Goal: Communication & Community: Answer question/provide support

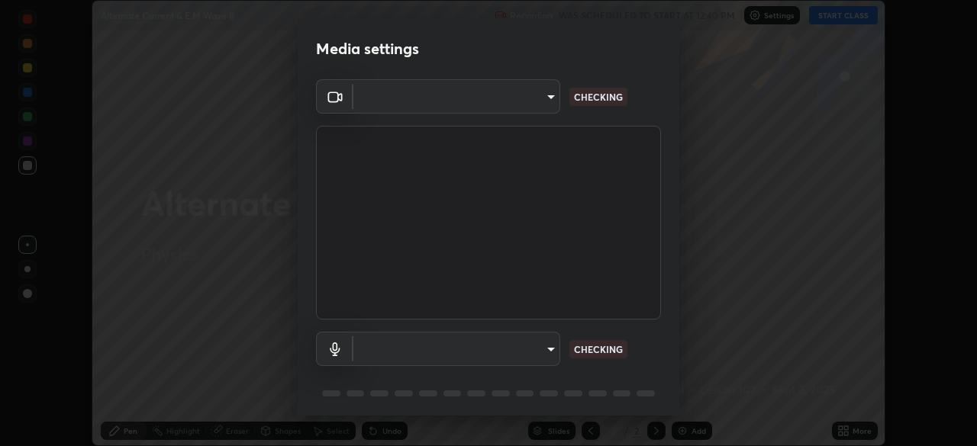
scroll to position [54, 0]
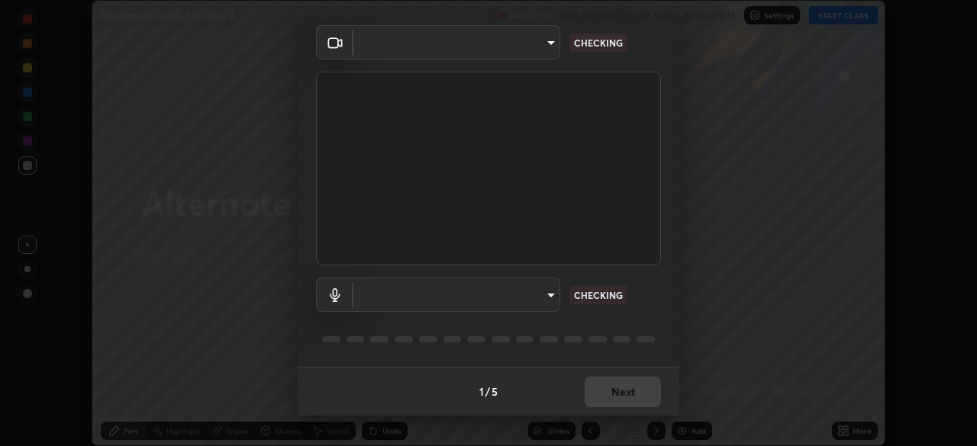
type input "cf4cade584ede8fb560bca5df173c6e0c2fab346f0fe5c0e134d57ffae5dbcad"
click at [540, 297] on body "Erase all Alternate Current & E.M Wave 8 Recording WAS SCHEDULED TO START AT 12…" at bounding box center [488, 223] width 977 height 446
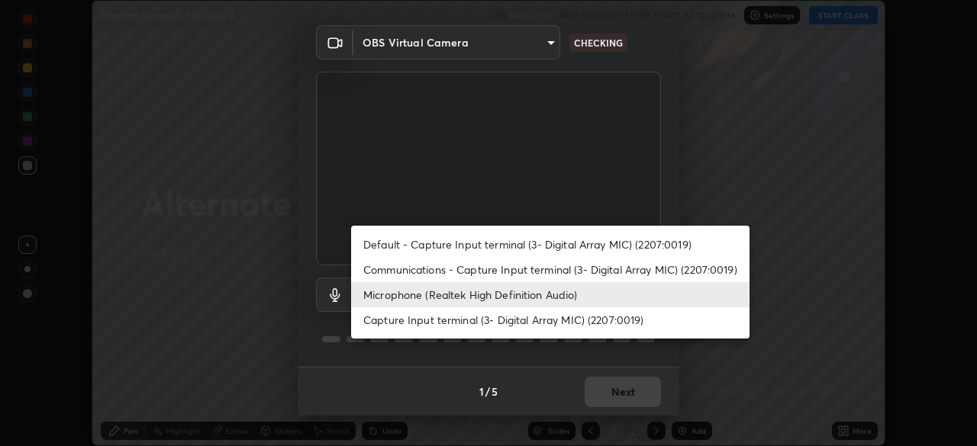
click at [612, 245] on li "Default - Capture Input terminal (3- Digital Array MIC) (2207:0019)" at bounding box center [550, 244] width 398 height 25
type input "default"
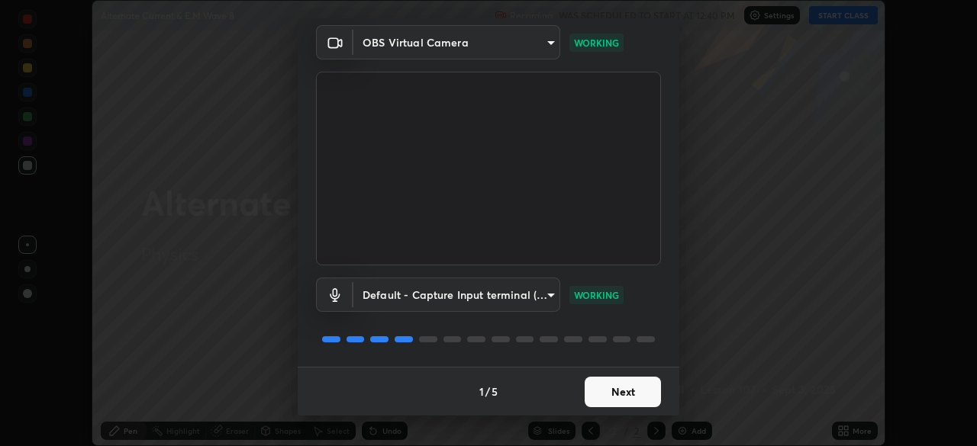
click at [630, 394] on button "Next" at bounding box center [623, 392] width 76 height 31
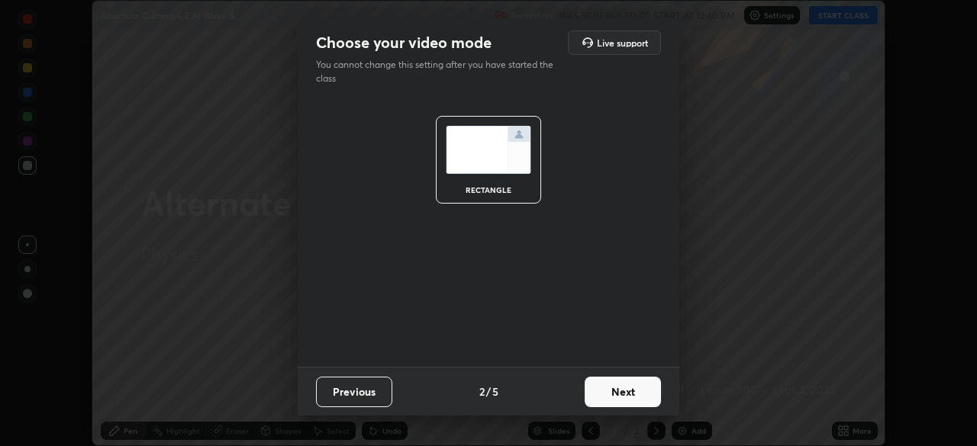
scroll to position [0, 0]
click at [630, 397] on button "Next" at bounding box center [623, 392] width 76 height 31
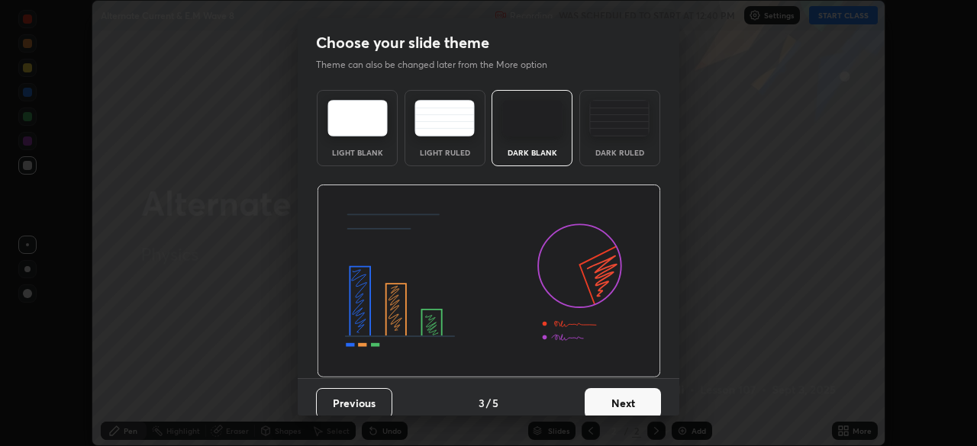
click at [630, 398] on button "Next" at bounding box center [623, 403] width 76 height 31
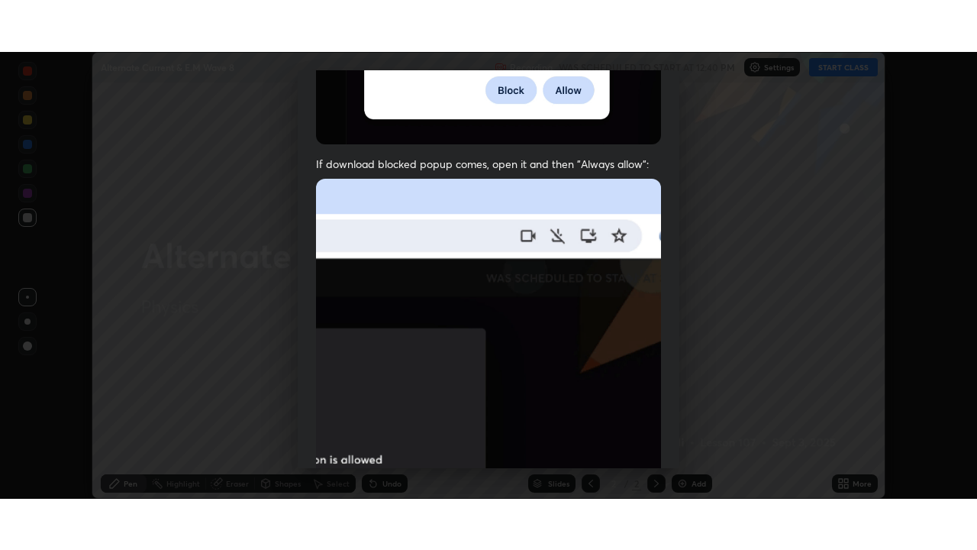
scroll to position [366, 0]
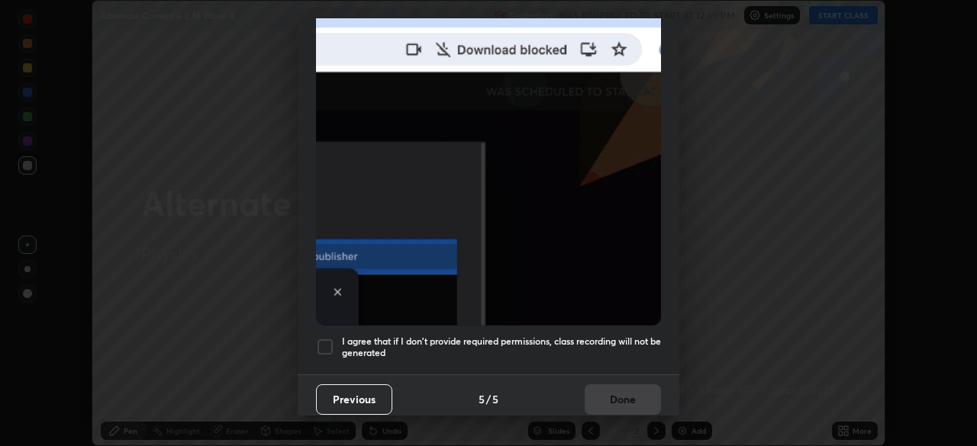
click at [326, 340] on div at bounding box center [325, 347] width 18 height 18
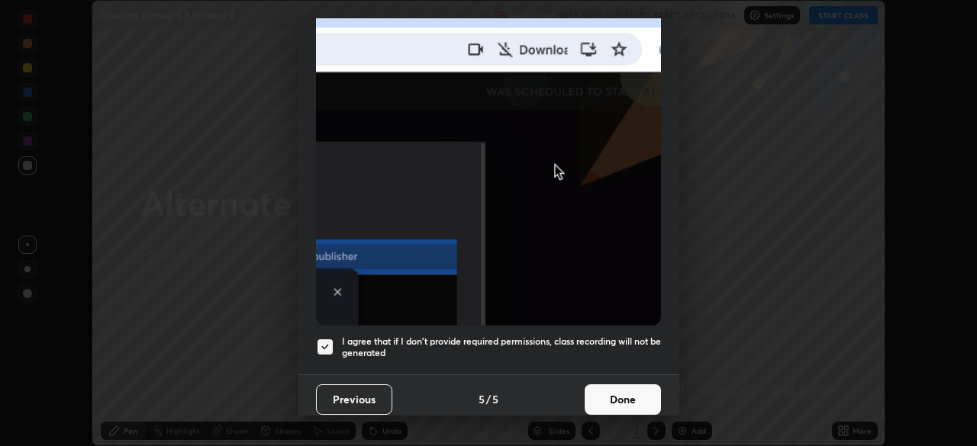
click at [614, 389] on button "Done" at bounding box center [623, 400] width 76 height 31
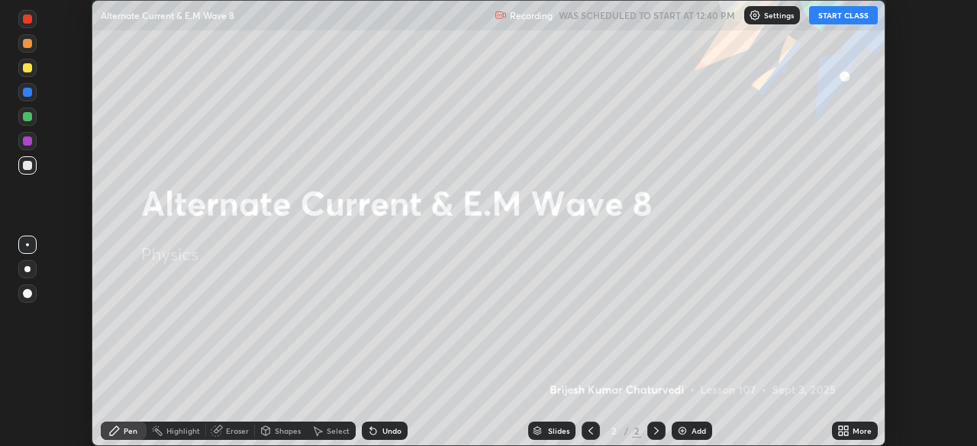
click at [843, 16] on button "START CLASS" at bounding box center [843, 15] width 69 height 18
click at [846, 434] on icon at bounding box center [846, 434] width 4 height 4
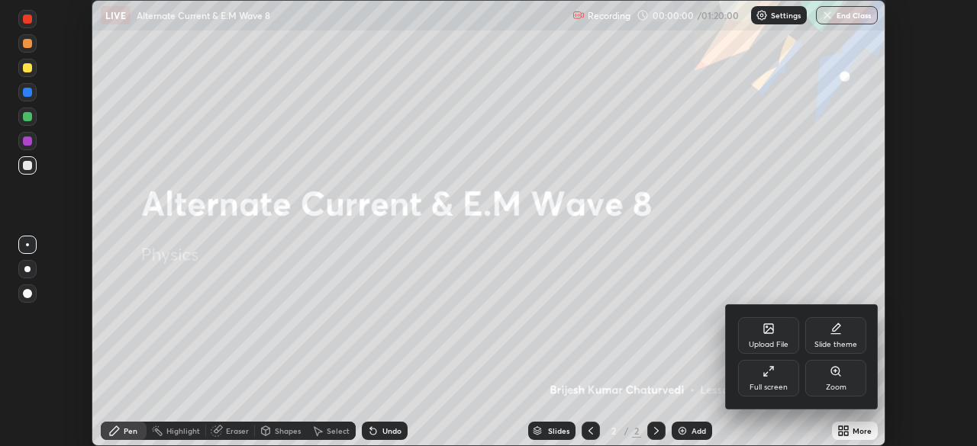
click at [774, 385] on div "Full screen" at bounding box center [768, 388] width 38 height 8
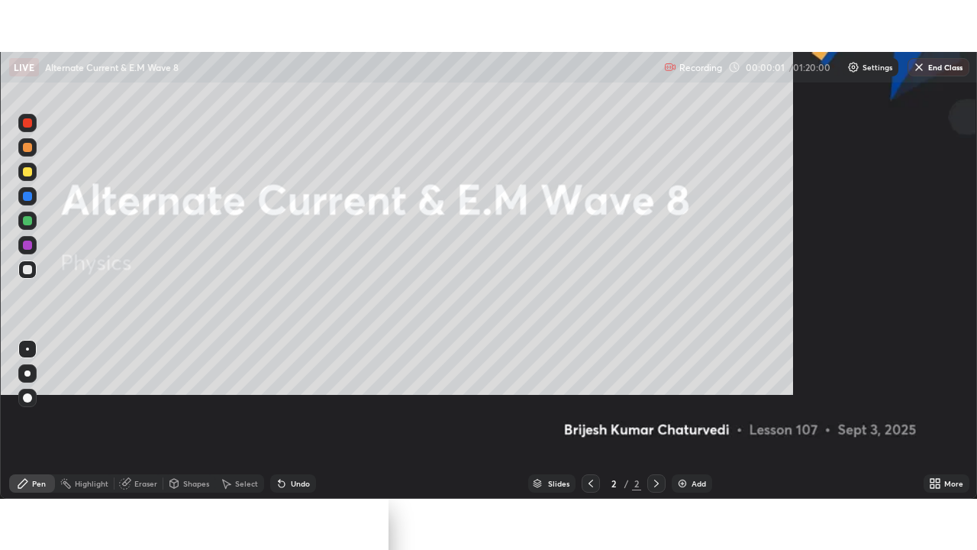
scroll to position [550, 977]
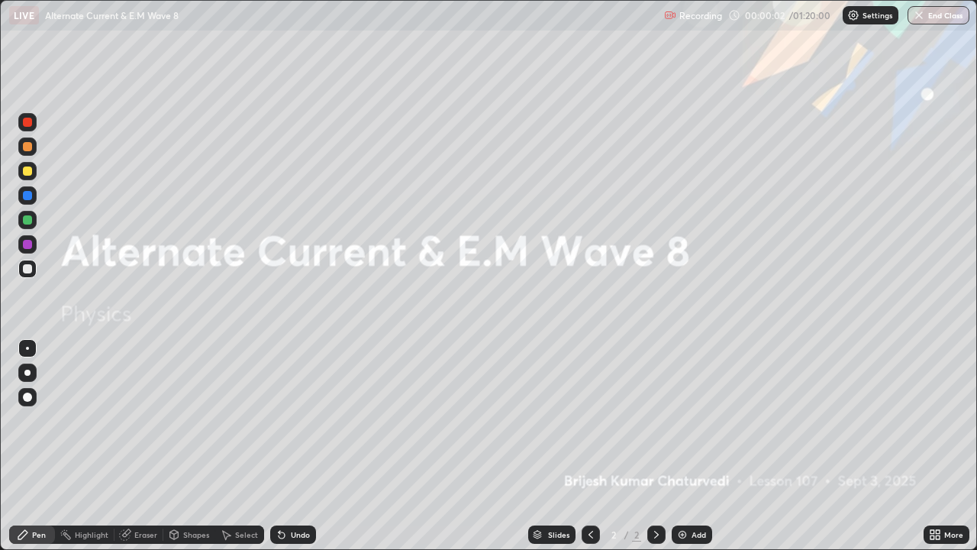
click at [688, 446] on div "Add" at bounding box center [692, 534] width 40 height 18
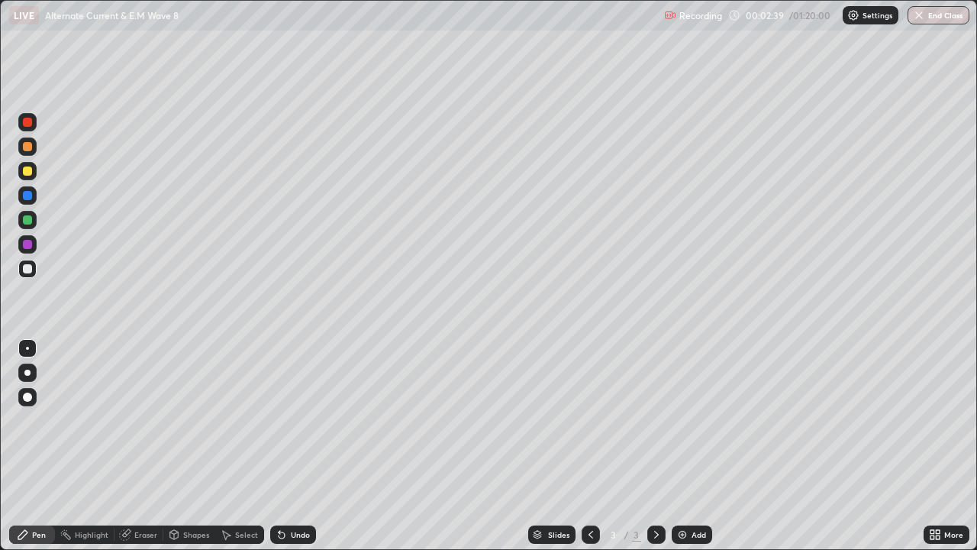
click at [31, 172] on div at bounding box center [27, 170] width 9 height 9
click at [298, 446] on div "Undo" at bounding box center [300, 534] width 19 height 8
click at [141, 446] on div "Eraser" at bounding box center [145, 534] width 23 height 8
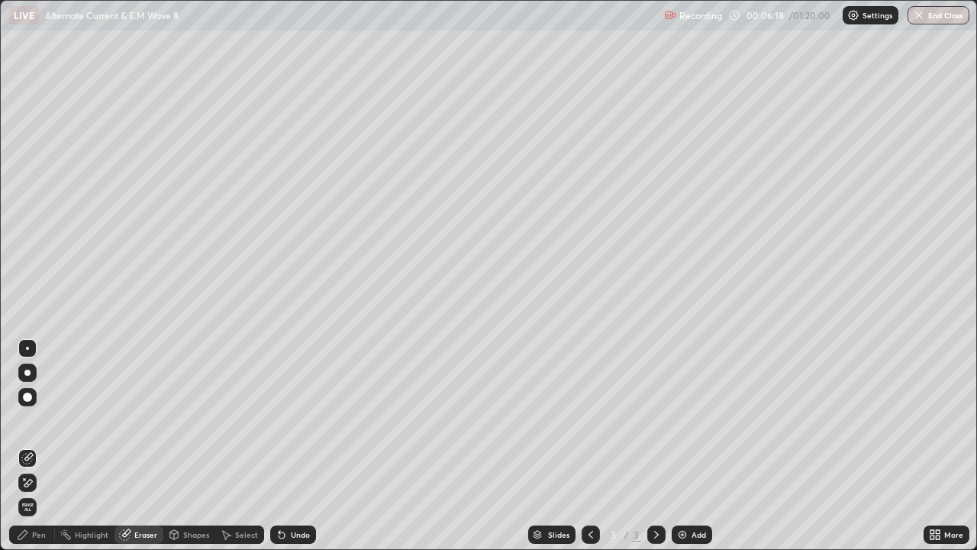
click at [40, 446] on div "Pen" at bounding box center [39, 534] width 14 height 8
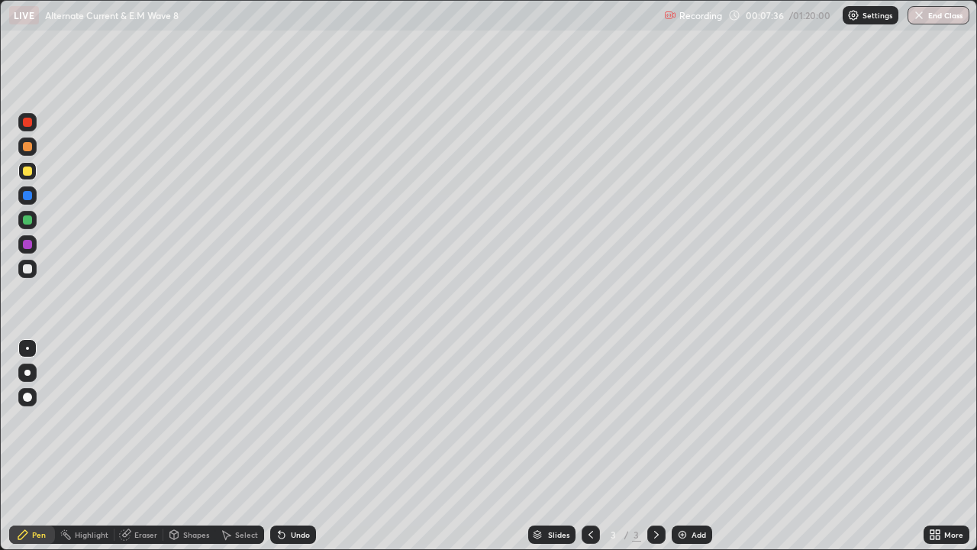
click at [294, 446] on div "Undo" at bounding box center [300, 534] width 19 height 8
click at [291, 446] on div "Undo" at bounding box center [300, 534] width 19 height 8
click at [288, 446] on div "Undo" at bounding box center [293, 534] width 46 height 18
click at [284, 446] on div "Undo" at bounding box center [293, 534] width 46 height 18
click at [302, 446] on div "Undo" at bounding box center [300, 534] width 19 height 8
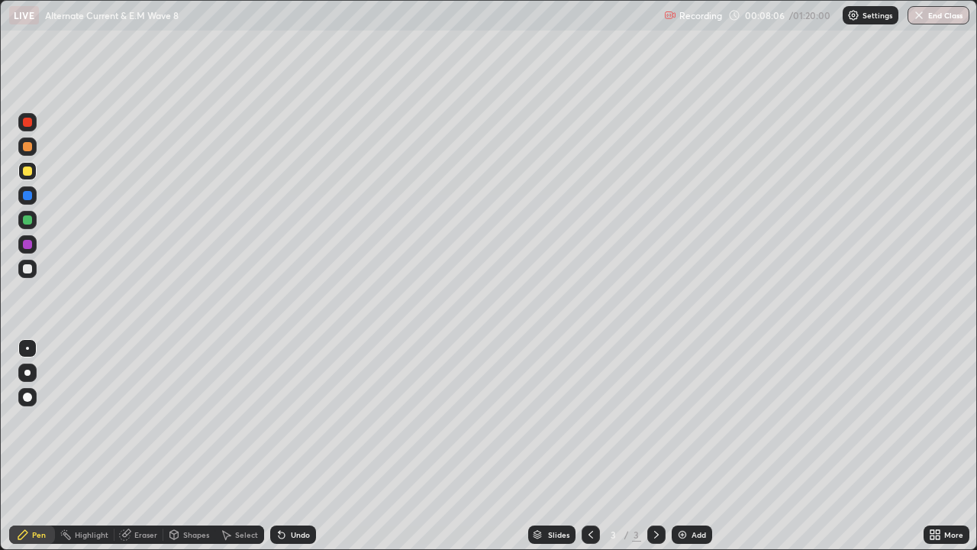
click at [299, 446] on div "Undo" at bounding box center [300, 534] width 19 height 8
click at [293, 446] on div "Undo" at bounding box center [293, 534] width 46 height 18
click at [297, 446] on div "Undo" at bounding box center [300, 534] width 19 height 8
click at [300, 446] on div "Undo" at bounding box center [300, 534] width 19 height 8
click at [305, 446] on div "Undo" at bounding box center [293, 534] width 46 height 18
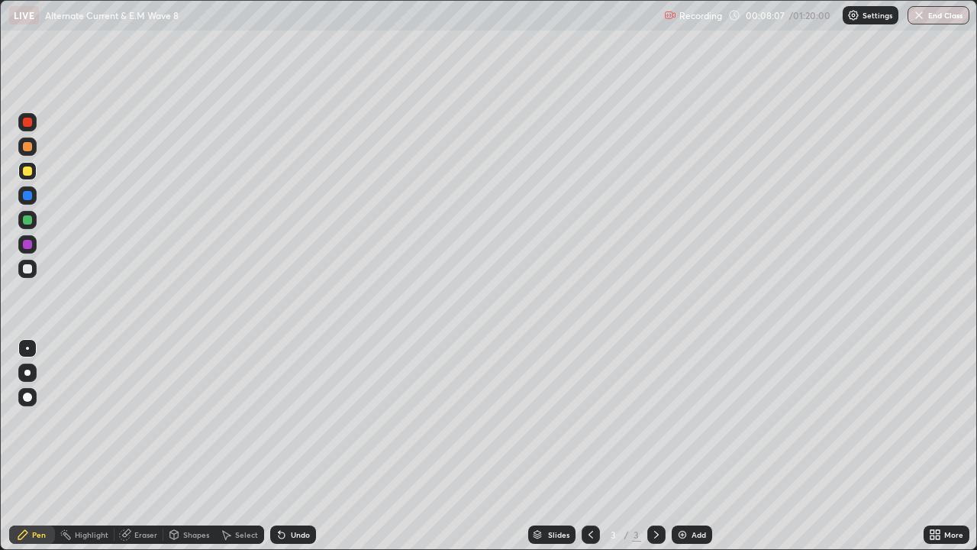
click at [301, 446] on div "Undo" at bounding box center [300, 534] width 19 height 8
click at [298, 446] on div "Undo" at bounding box center [300, 534] width 19 height 8
click at [303, 446] on div "Undo" at bounding box center [300, 534] width 19 height 8
click at [695, 446] on div "Add" at bounding box center [698, 534] width 15 height 8
click at [28, 271] on div at bounding box center [27, 268] width 9 height 9
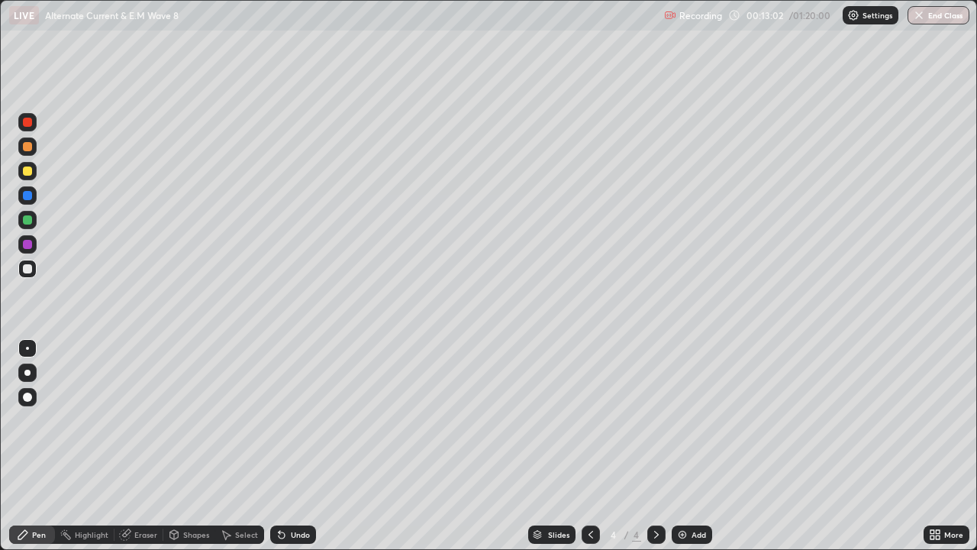
click at [302, 446] on div "Undo" at bounding box center [293, 534] width 46 height 18
click at [295, 446] on div "Undo" at bounding box center [300, 534] width 19 height 8
click at [25, 270] on div at bounding box center [27, 268] width 9 height 9
click at [29, 175] on div at bounding box center [27, 170] width 9 height 9
click at [295, 446] on div "Undo" at bounding box center [300, 534] width 19 height 8
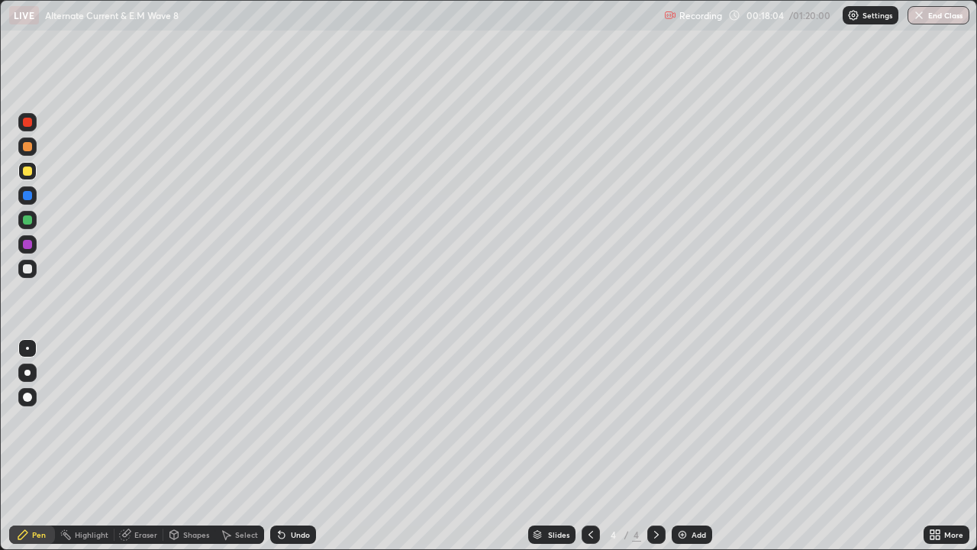
click at [293, 446] on div "Undo" at bounding box center [293, 534] width 46 height 18
click at [294, 446] on div "Undo" at bounding box center [293, 534] width 46 height 18
click at [290, 446] on div "Undo" at bounding box center [293, 534] width 46 height 18
click at [291, 446] on div "Undo" at bounding box center [300, 534] width 19 height 8
click at [287, 446] on div "Undo" at bounding box center [293, 534] width 46 height 18
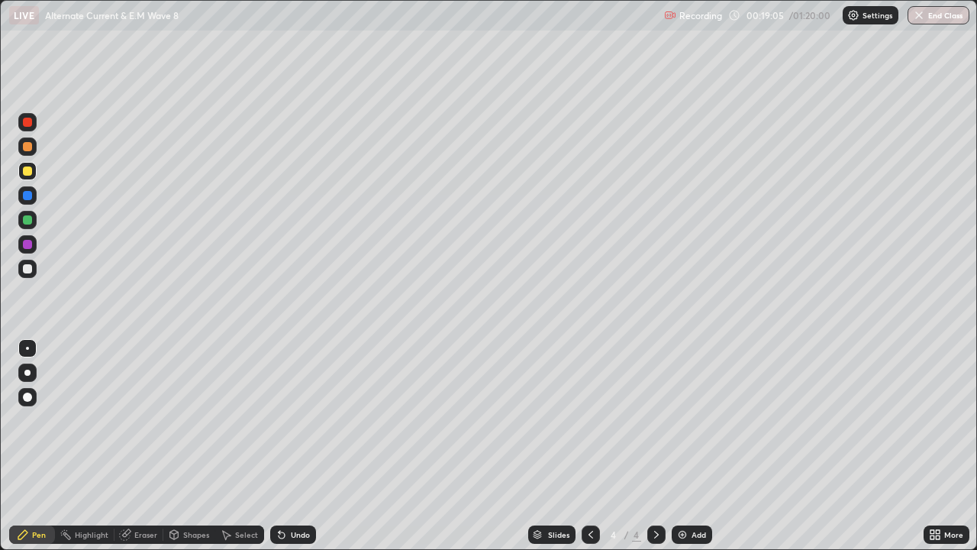
click at [288, 446] on div "Undo" at bounding box center [293, 534] width 46 height 18
click at [291, 446] on div "Undo" at bounding box center [300, 534] width 19 height 8
click at [288, 446] on div "Undo" at bounding box center [293, 534] width 46 height 18
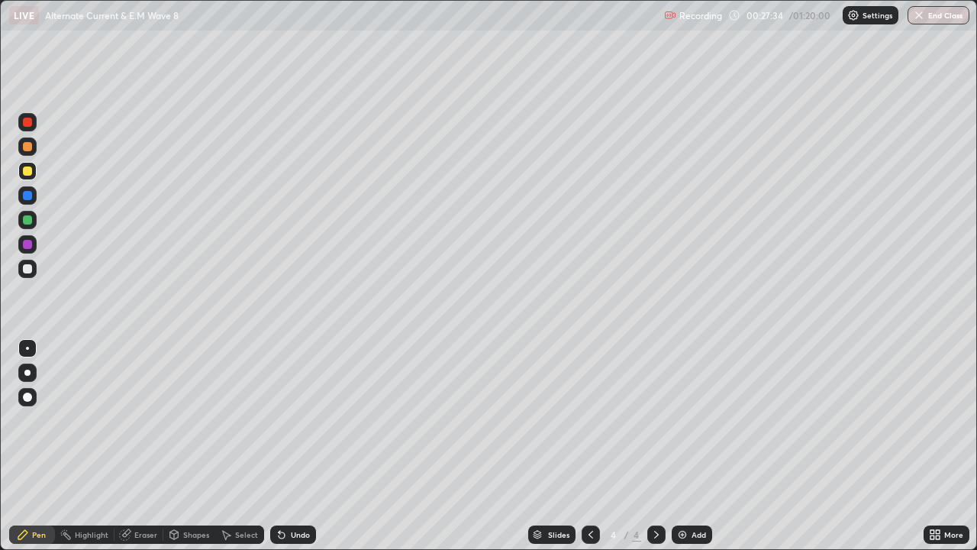
click at [691, 446] on div "Add" at bounding box center [698, 534] width 15 height 8
click at [291, 446] on div "Undo" at bounding box center [300, 534] width 19 height 8
click at [299, 446] on div "Undo" at bounding box center [300, 534] width 19 height 8
click at [294, 446] on div "Undo" at bounding box center [293, 534] width 46 height 18
click at [296, 446] on div "Undo" at bounding box center [300, 534] width 19 height 8
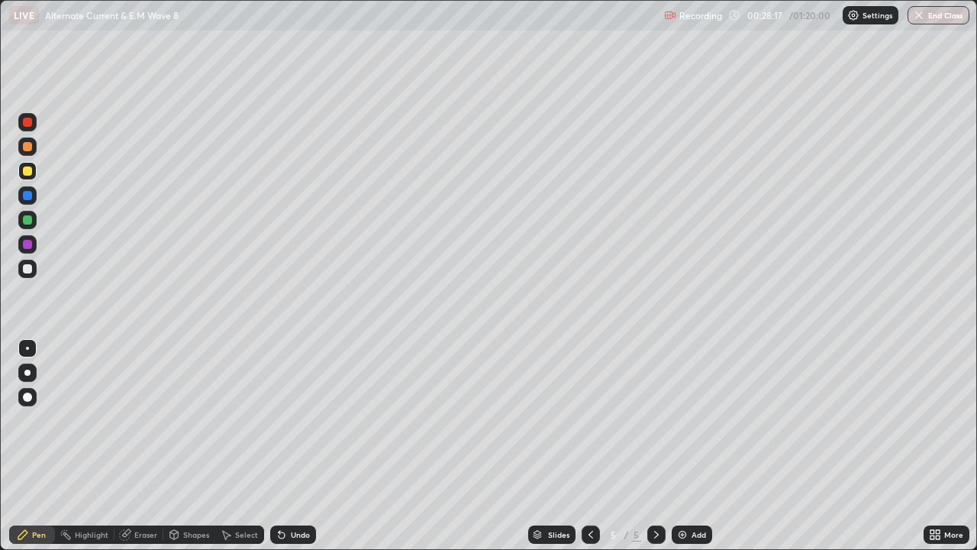
click at [298, 446] on div "Undo" at bounding box center [300, 534] width 19 height 8
click at [291, 446] on div "Undo" at bounding box center [300, 534] width 19 height 8
click at [286, 446] on div "Undo" at bounding box center [293, 534] width 46 height 18
click at [655, 446] on icon at bounding box center [656, 534] width 12 height 12
click at [680, 446] on img at bounding box center [682, 534] width 12 height 12
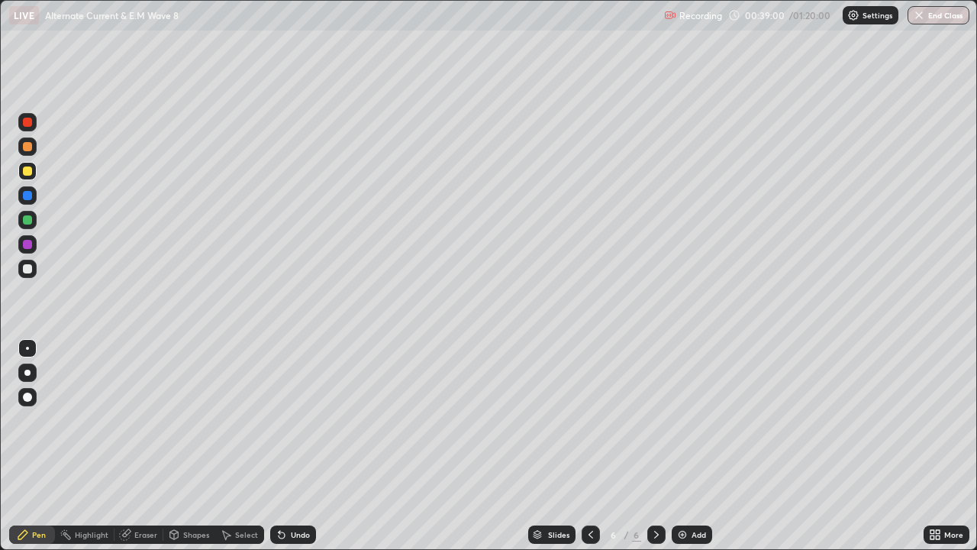
click at [27, 270] on div at bounding box center [27, 268] width 9 height 9
click at [292, 446] on div "Undo" at bounding box center [293, 534] width 46 height 18
click at [295, 446] on div "Undo" at bounding box center [300, 534] width 19 height 8
click at [294, 446] on div "Undo" at bounding box center [300, 534] width 19 height 8
click at [291, 446] on div "Undo" at bounding box center [300, 534] width 19 height 8
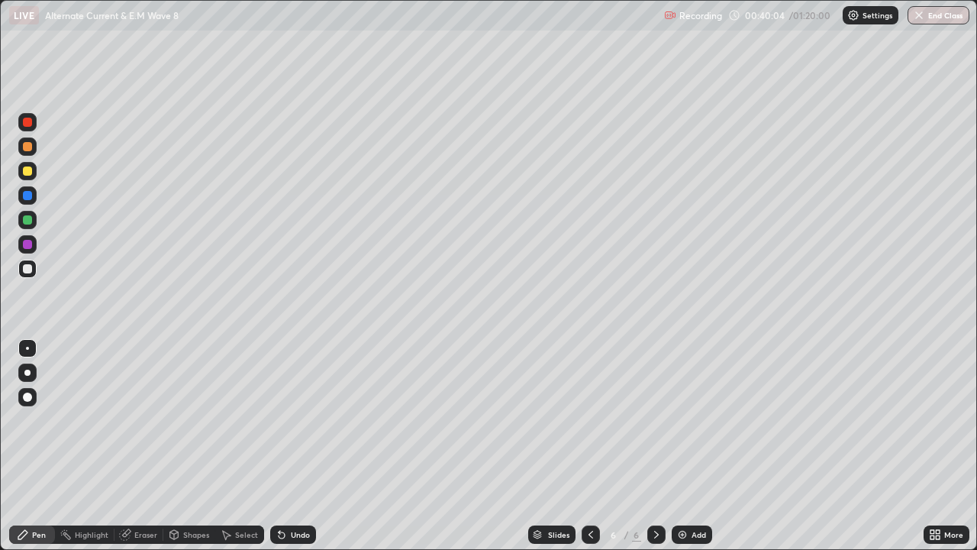
click at [293, 446] on div "Undo" at bounding box center [293, 534] width 46 height 18
click at [292, 446] on div "Undo" at bounding box center [300, 534] width 19 height 8
click at [298, 446] on div "Undo" at bounding box center [293, 534] width 46 height 18
click at [295, 446] on div "Undo" at bounding box center [300, 534] width 19 height 8
click at [301, 446] on div "Undo" at bounding box center [293, 534] width 46 height 18
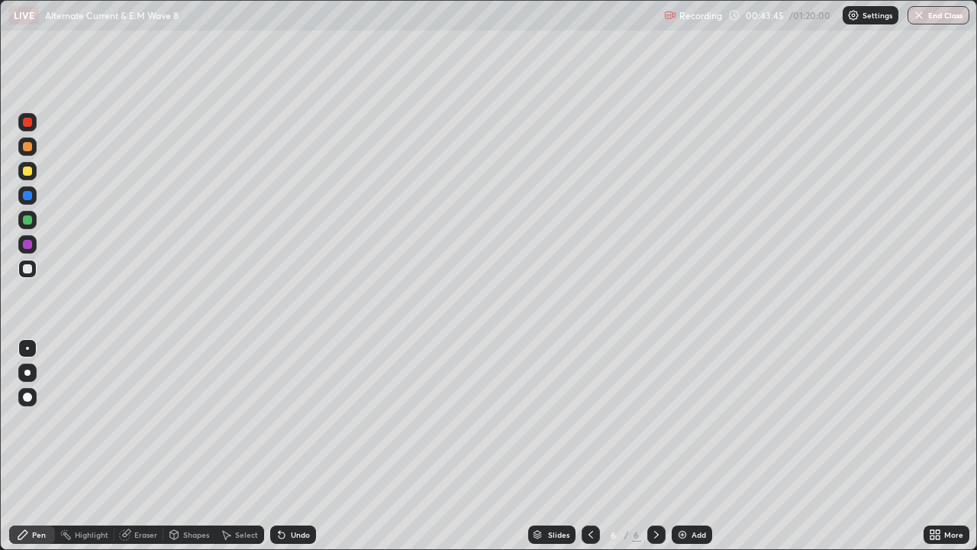
click at [292, 446] on div "Undo" at bounding box center [300, 534] width 19 height 8
click at [288, 446] on div "Undo" at bounding box center [293, 534] width 46 height 18
click at [291, 446] on div "Undo" at bounding box center [300, 534] width 19 height 8
click at [293, 446] on div "Undo" at bounding box center [300, 534] width 19 height 8
click at [291, 446] on div "Undo" at bounding box center [300, 534] width 19 height 8
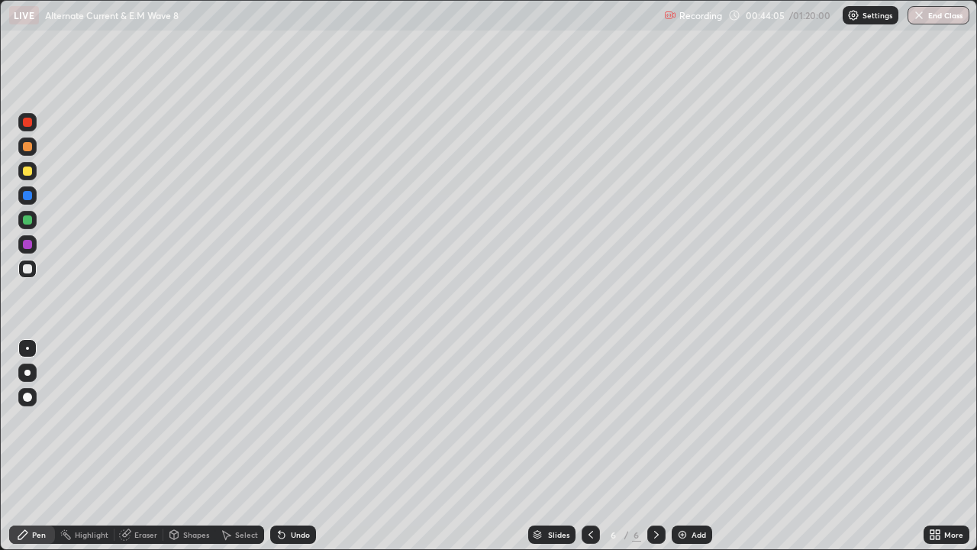
click at [287, 446] on div "Undo" at bounding box center [293, 534] width 46 height 18
click at [685, 446] on img at bounding box center [682, 534] width 12 height 12
click at [292, 446] on div "Undo" at bounding box center [300, 534] width 19 height 8
click at [300, 446] on div "Undo" at bounding box center [300, 534] width 19 height 8
click at [295, 446] on div "Undo" at bounding box center [300, 534] width 19 height 8
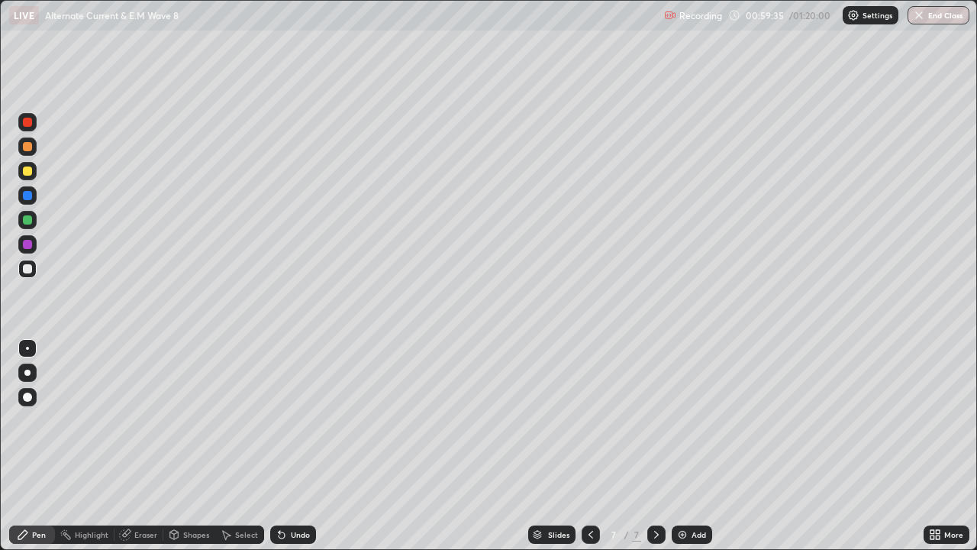
click at [296, 446] on div "Undo" at bounding box center [300, 534] width 19 height 8
click at [295, 446] on div "Undo" at bounding box center [300, 534] width 19 height 8
click at [137, 446] on div "Eraser" at bounding box center [138, 534] width 49 height 18
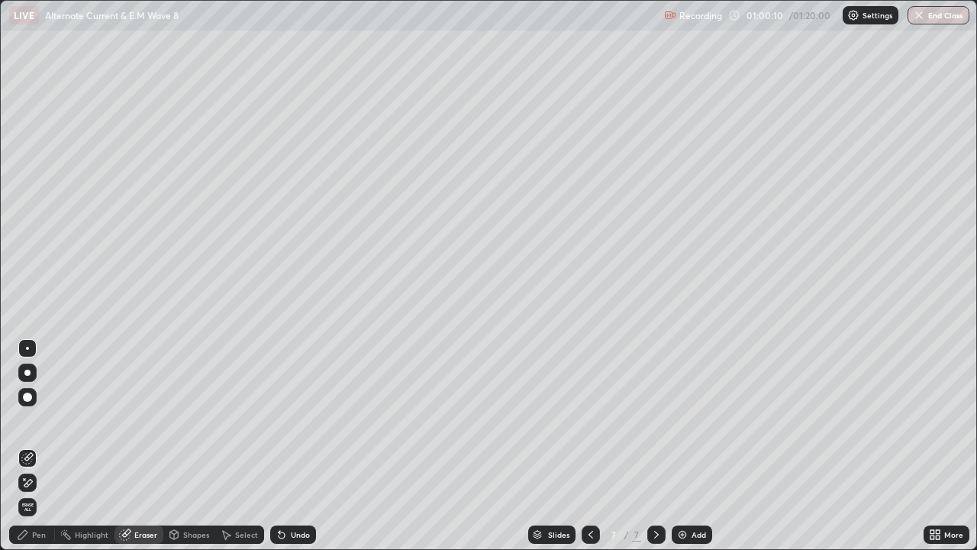
click at [295, 446] on div "Undo" at bounding box center [300, 534] width 19 height 8
click at [235, 446] on div "Select" at bounding box center [246, 534] width 23 height 8
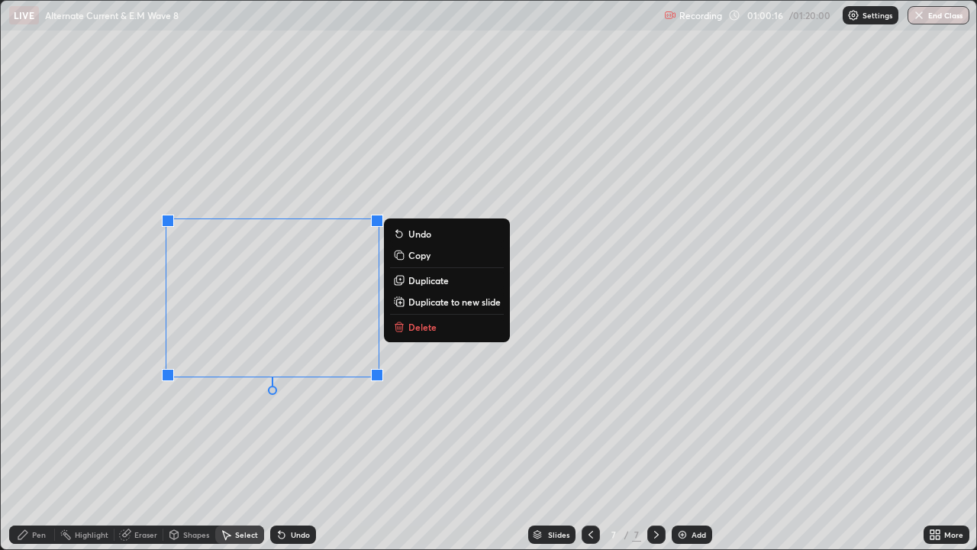
click at [421, 281] on p "Duplicate" at bounding box center [428, 280] width 40 height 12
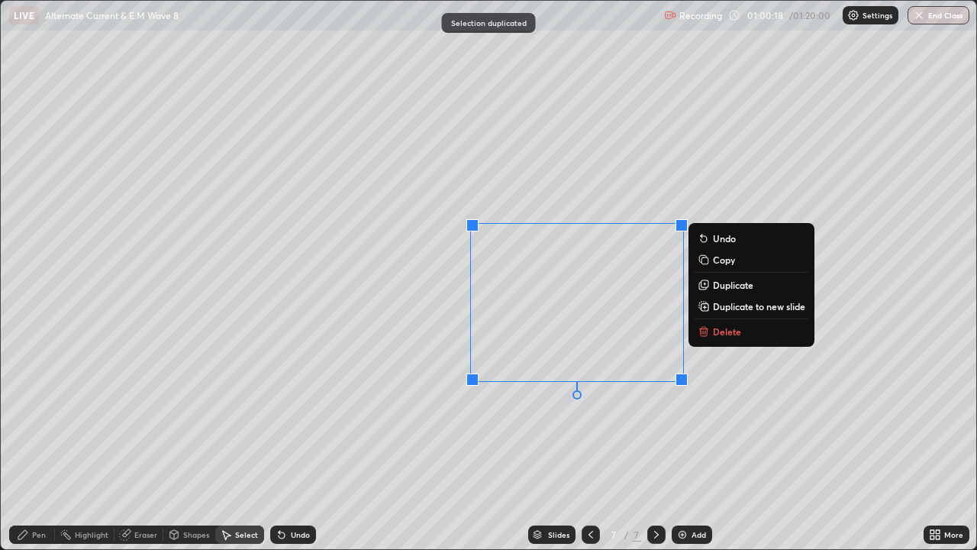
click at [504, 446] on div "0 ° Undo Copy Duplicate Duplicate to new slide Delete" at bounding box center [488, 275] width 975 height 548
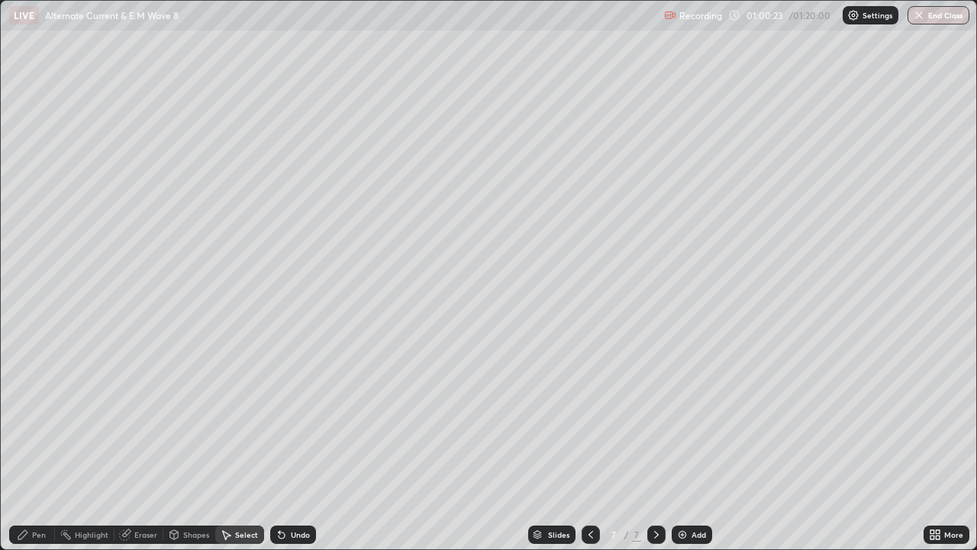
click at [141, 446] on div "Eraser" at bounding box center [145, 534] width 23 height 8
click at [32, 446] on div "Pen" at bounding box center [39, 534] width 14 height 8
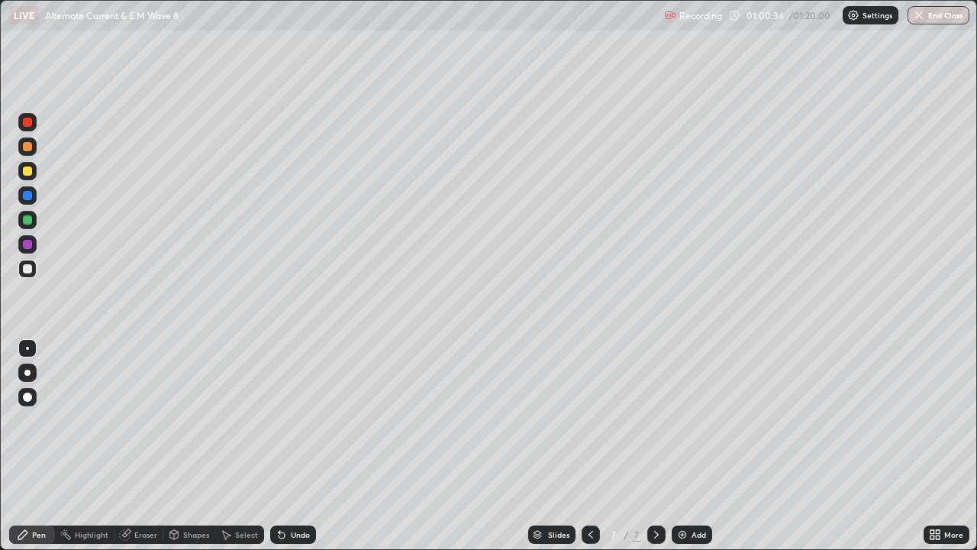
click at [26, 171] on div at bounding box center [27, 170] width 9 height 9
click at [688, 446] on div "Add" at bounding box center [692, 534] width 40 height 18
click at [689, 446] on div "Add" at bounding box center [692, 534] width 40 height 18
click at [295, 446] on div "Undo" at bounding box center [300, 534] width 19 height 8
click at [293, 446] on div "Undo" at bounding box center [300, 534] width 19 height 8
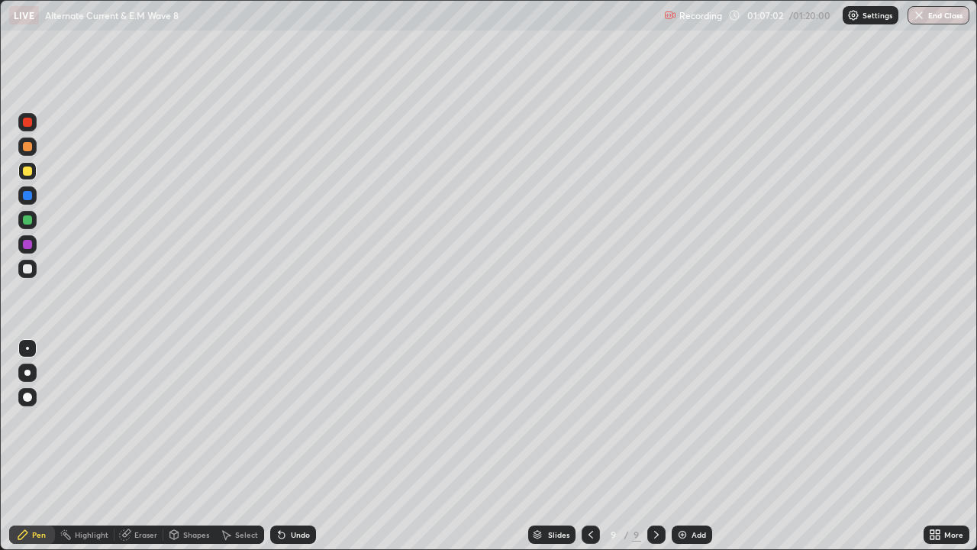
click at [286, 446] on div "Undo" at bounding box center [293, 534] width 46 height 18
click at [285, 446] on icon at bounding box center [282, 534] width 12 height 12
click at [286, 446] on div "Undo" at bounding box center [293, 534] width 46 height 18
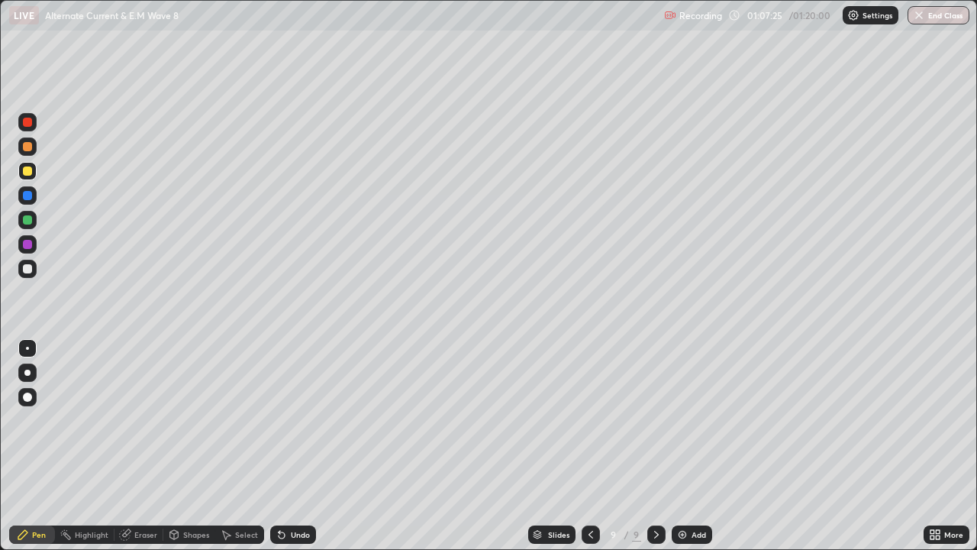
click at [303, 446] on div "Undo" at bounding box center [300, 534] width 19 height 8
click at [296, 446] on div "Undo" at bounding box center [293, 534] width 46 height 18
click at [956, 19] on button "End Class" at bounding box center [939, 15] width 60 height 18
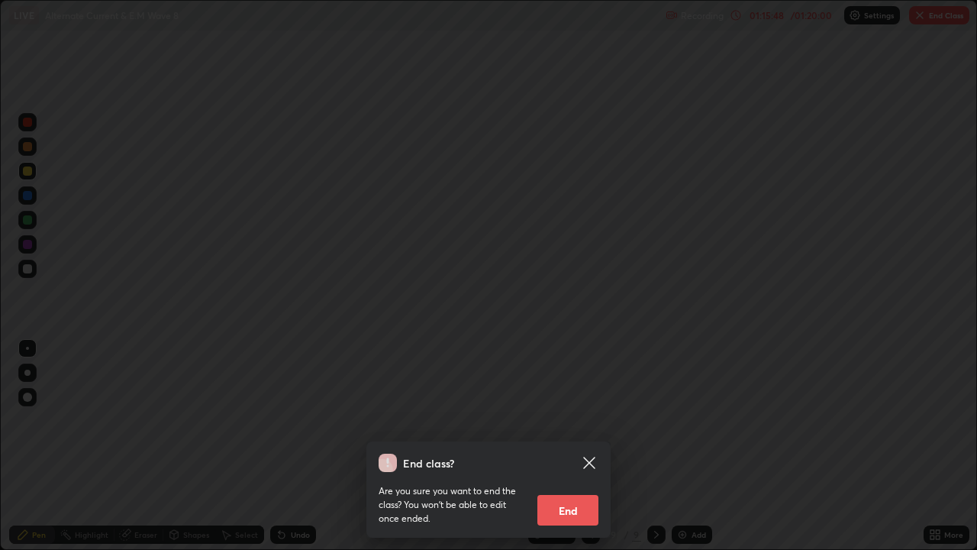
click at [575, 446] on button "End" at bounding box center [567, 510] width 61 height 31
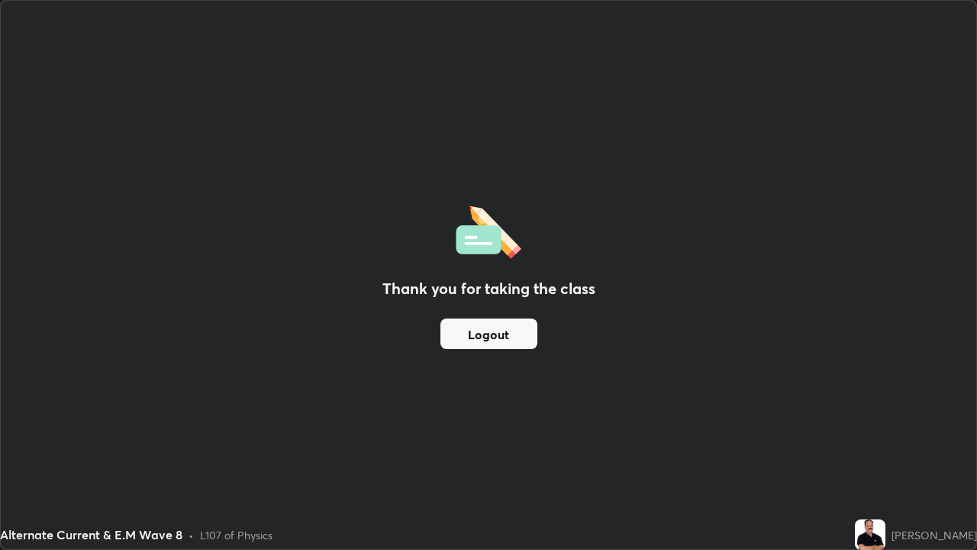
click at [516, 337] on button "Logout" at bounding box center [488, 333] width 97 height 31
